Goal: Task Accomplishment & Management: Manage account settings

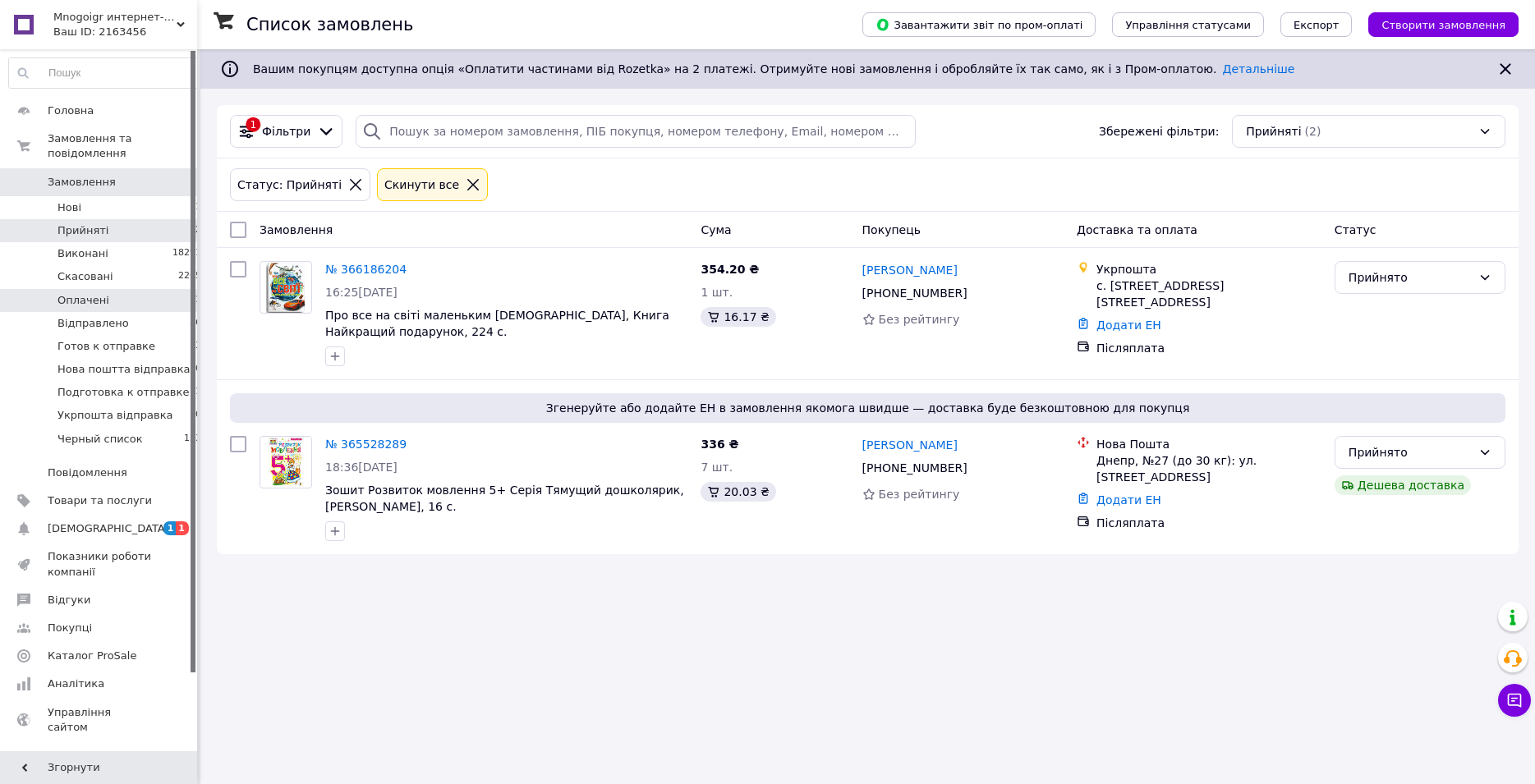
click at [143, 289] on li "Оплачені 1" at bounding box center [106, 300] width 211 height 23
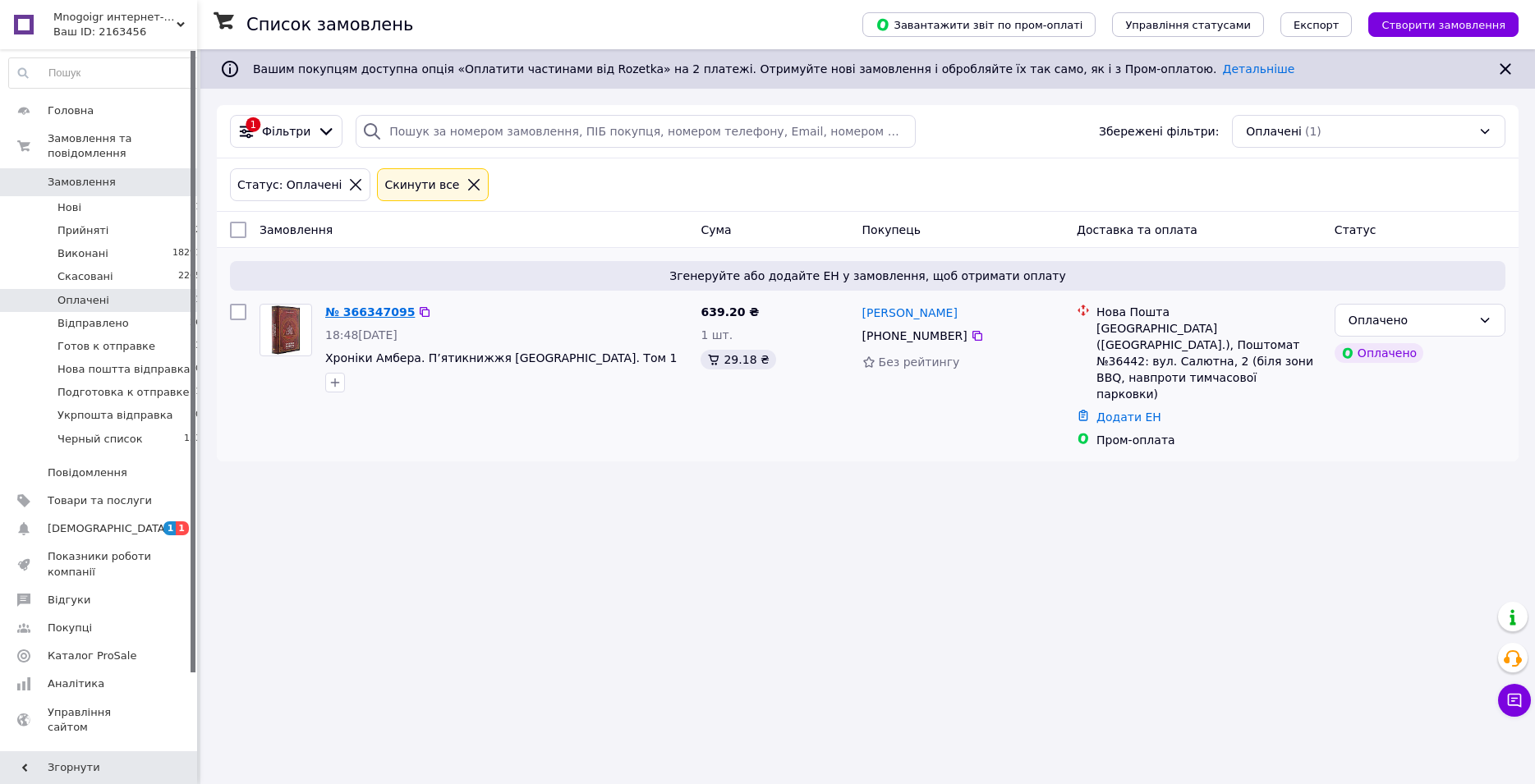
click at [352, 318] on link "№ 366347095" at bounding box center [369, 312] width 89 height 13
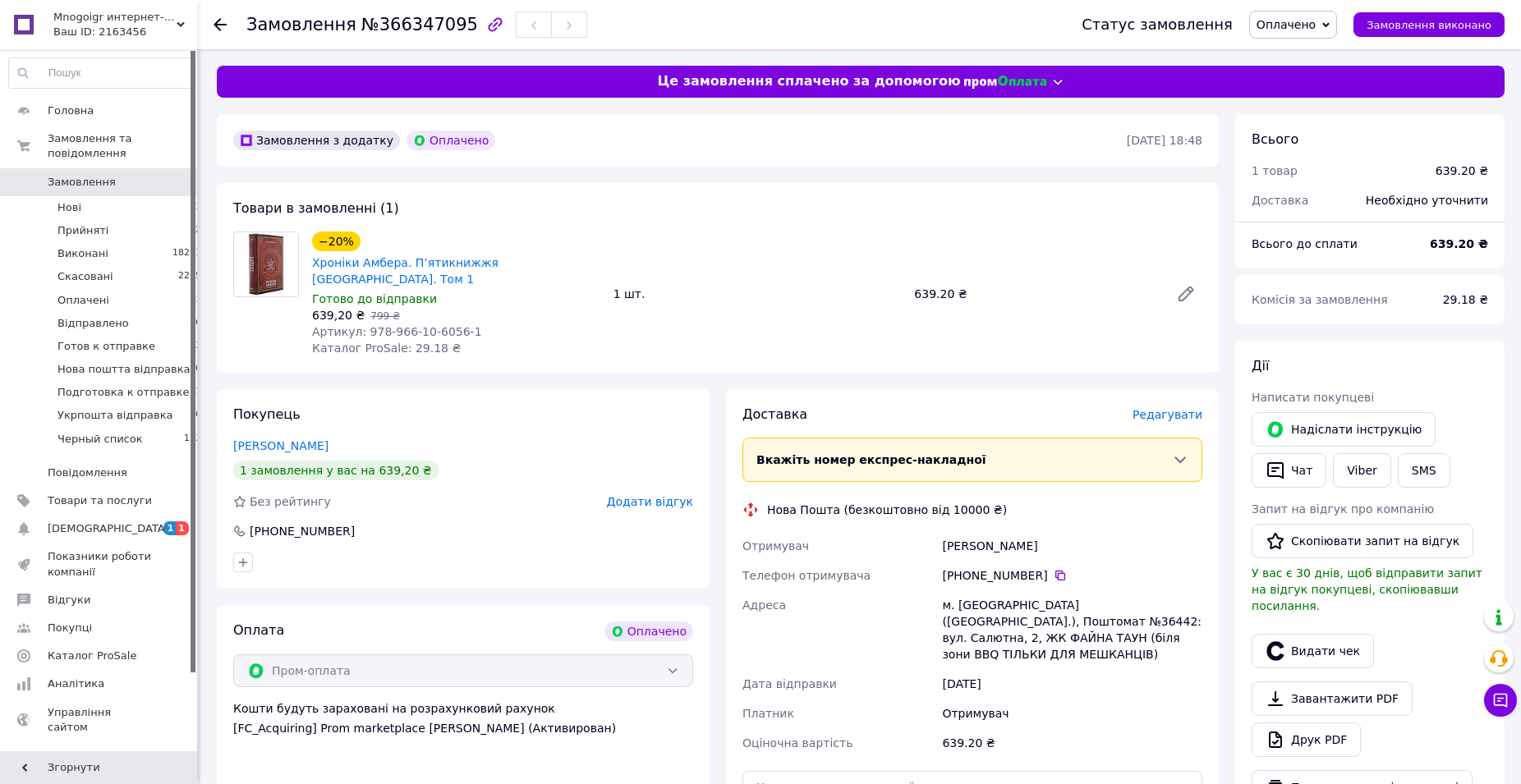
click at [1312, 28] on span "Оплачено" at bounding box center [1286, 24] width 59 height 13
click at [1321, 157] on li "Готов к отправке" at bounding box center [1325, 156] width 150 height 25
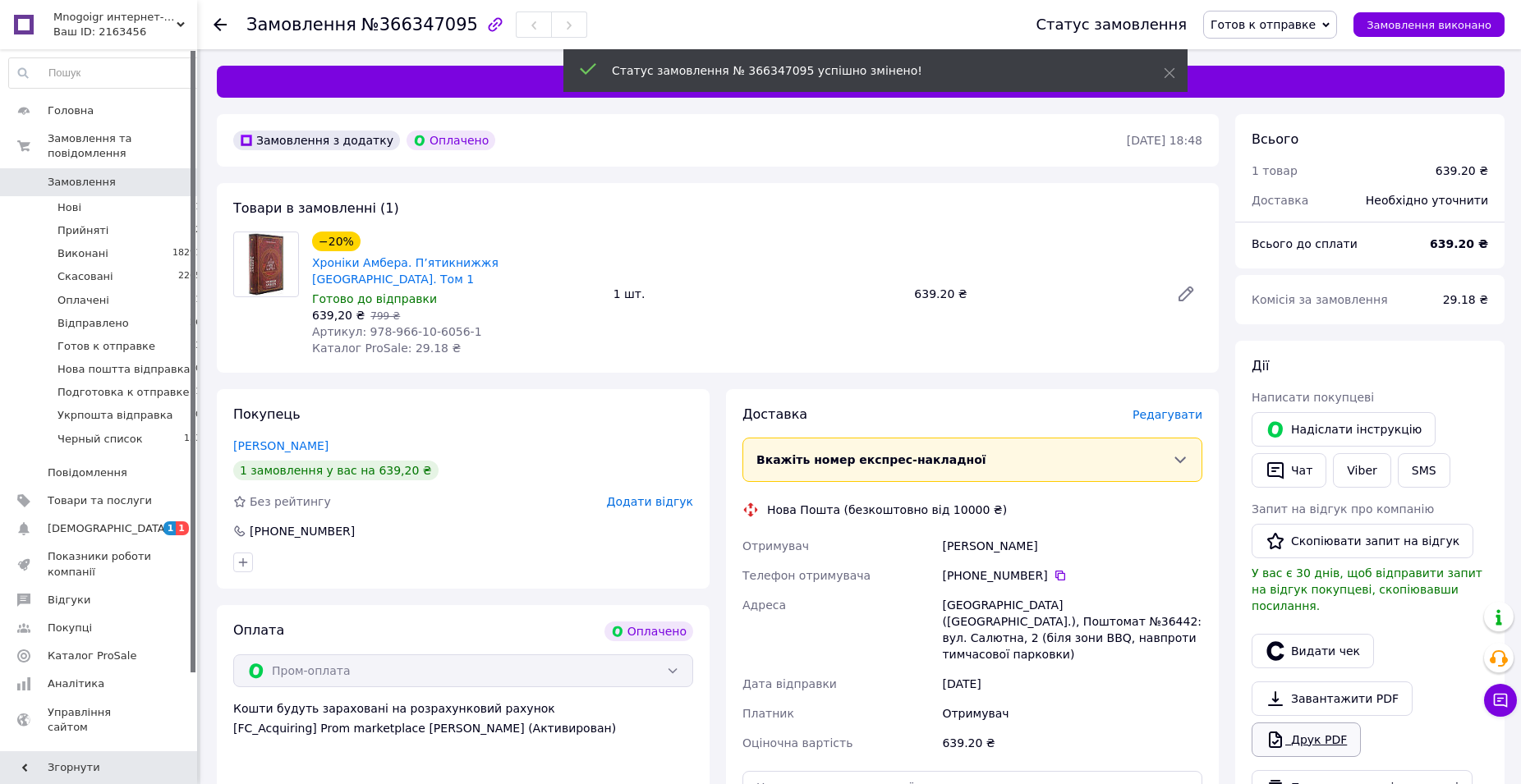
click at [1296, 728] on link "Друк PDF" at bounding box center [1306, 740] width 109 height 35
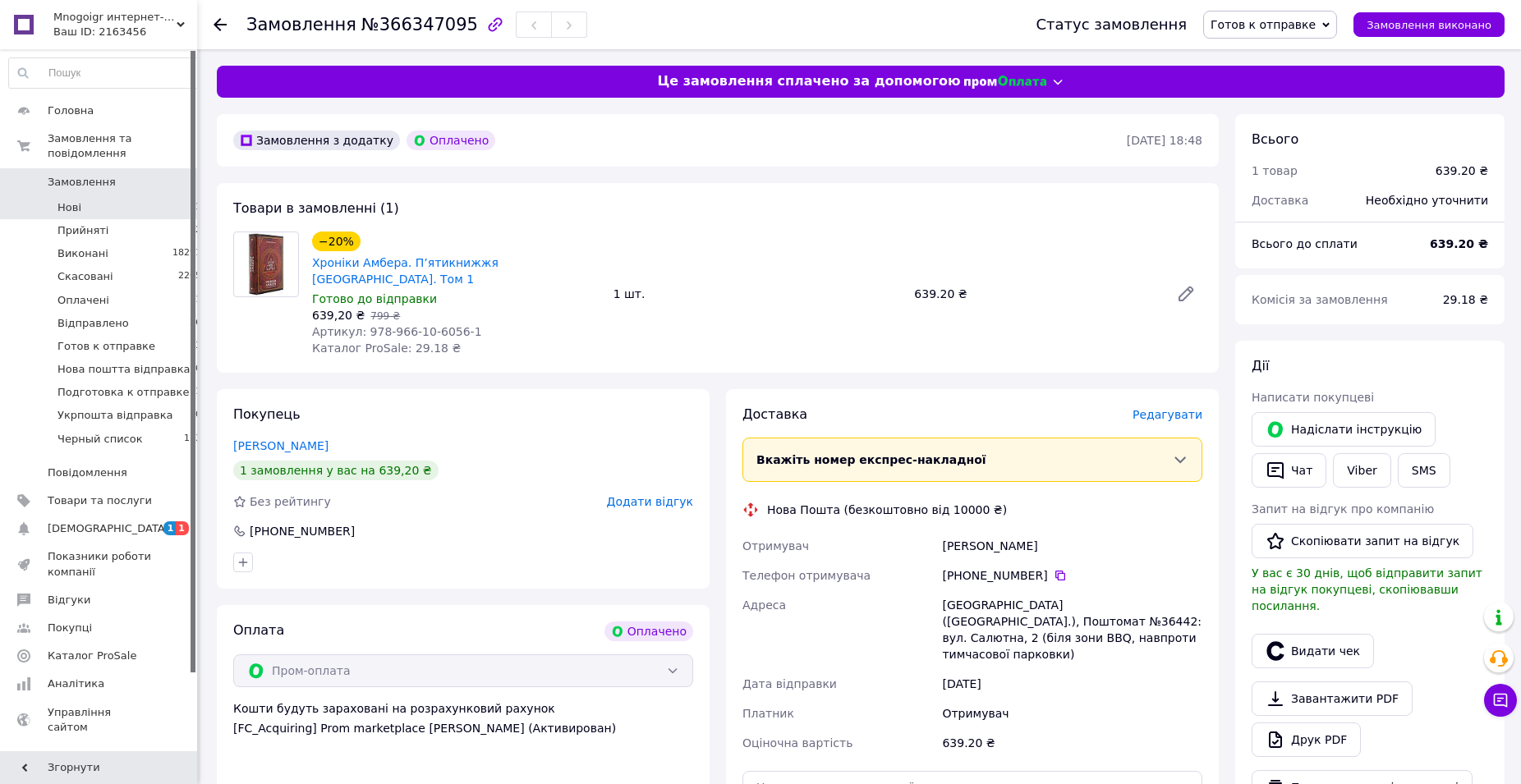
click at [65, 200] on span "Нові" at bounding box center [70, 207] width 24 height 14
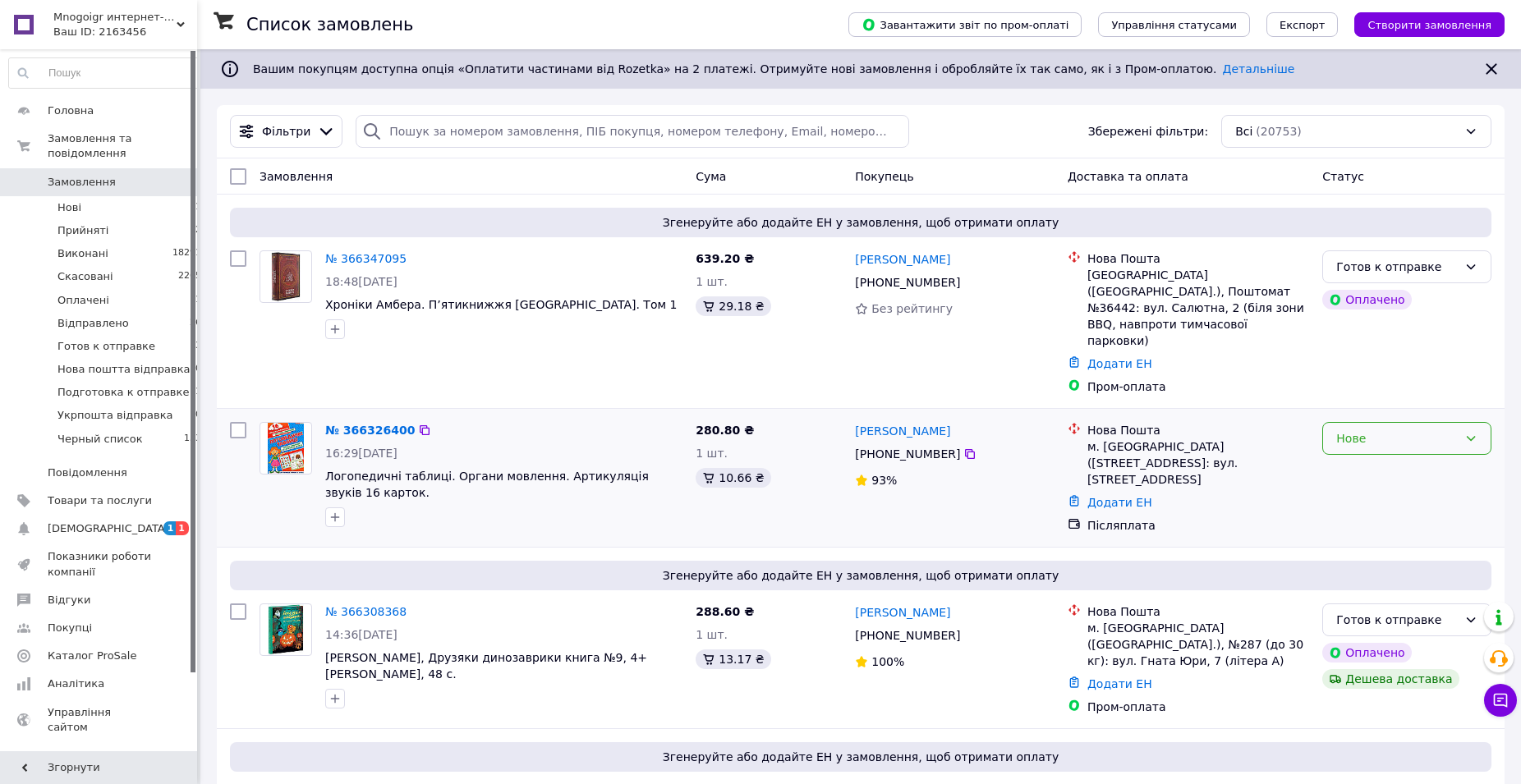
click at [1364, 429] on div "Нове" at bounding box center [1397, 438] width 122 height 18
click at [1356, 444] on li "Прийнято" at bounding box center [1407, 442] width 168 height 30
